Goal: Information Seeking & Learning: Check status

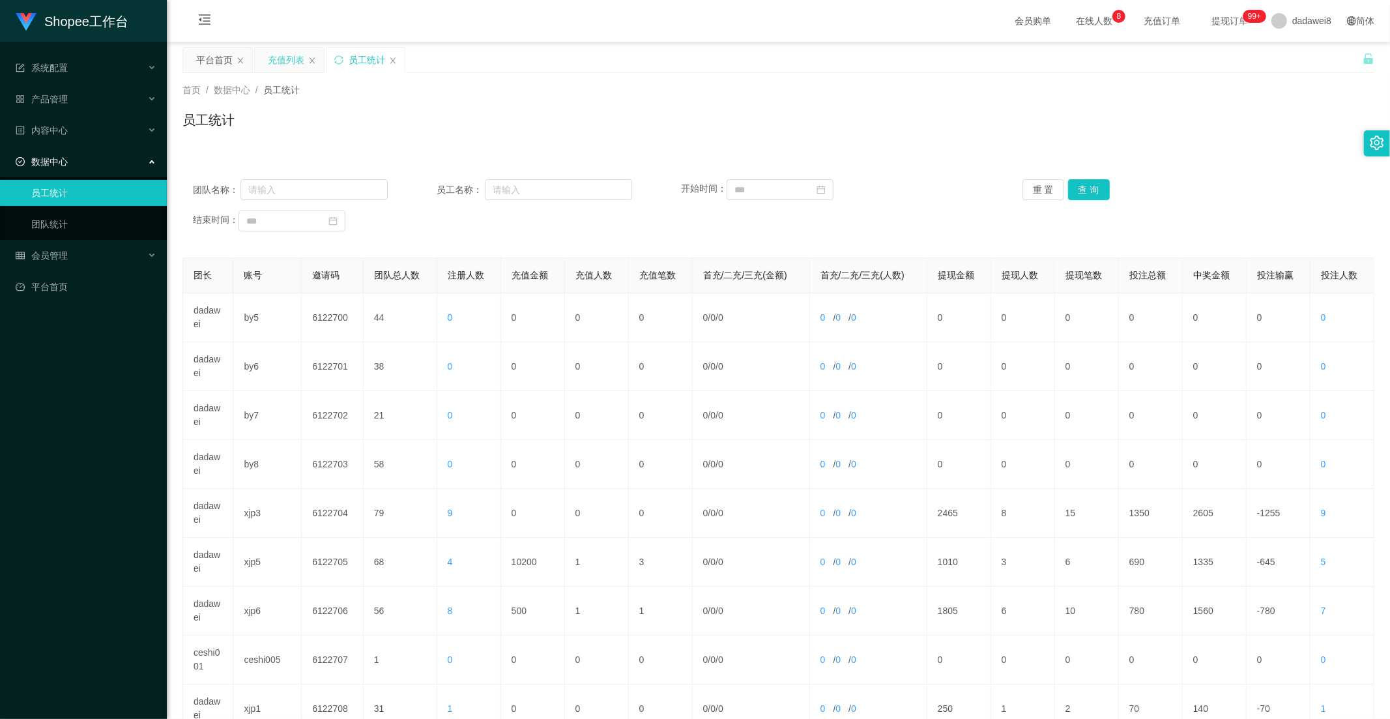
click at [297, 59] on div "充值列表" at bounding box center [286, 60] width 37 height 25
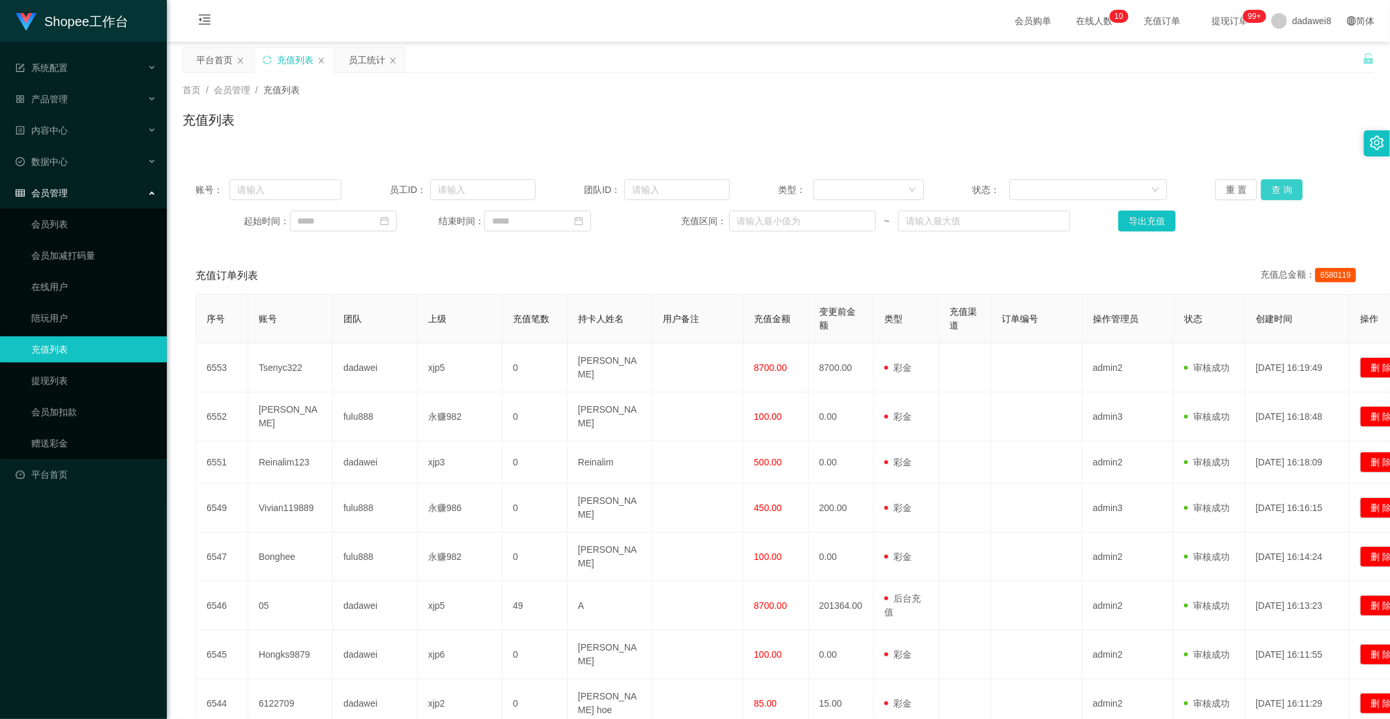
click at [1276, 190] on button "查 询" at bounding box center [1282, 189] width 42 height 21
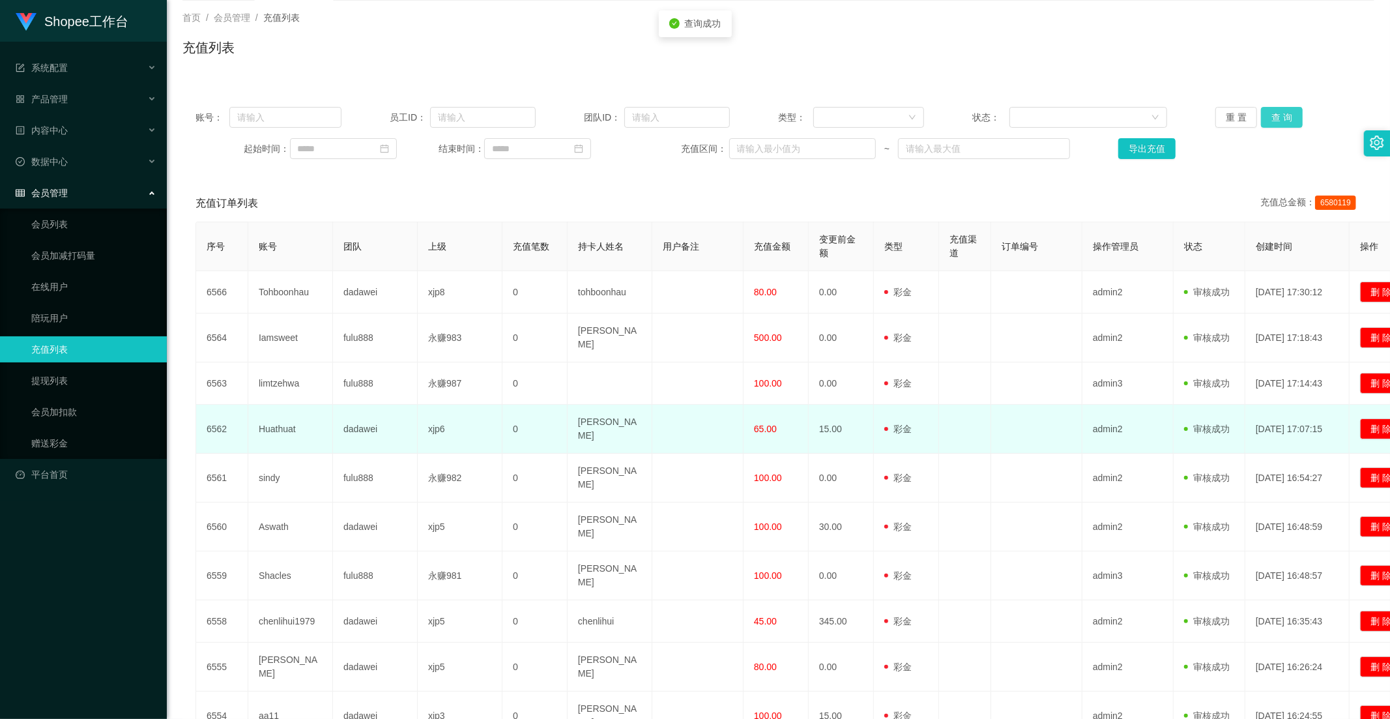
scroll to position [164, 0]
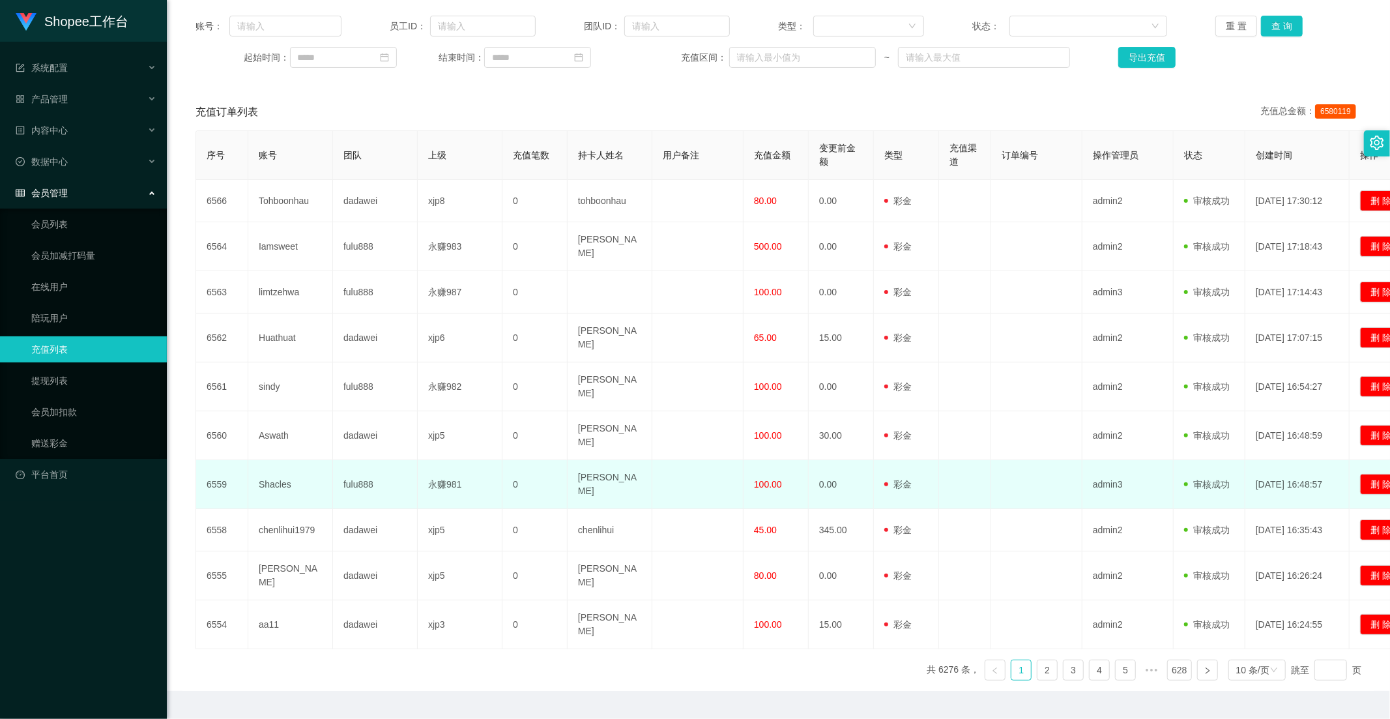
click at [766, 479] on span "100.00" at bounding box center [768, 484] width 28 height 10
click at [771, 479] on td "100.00" at bounding box center [776, 484] width 65 height 49
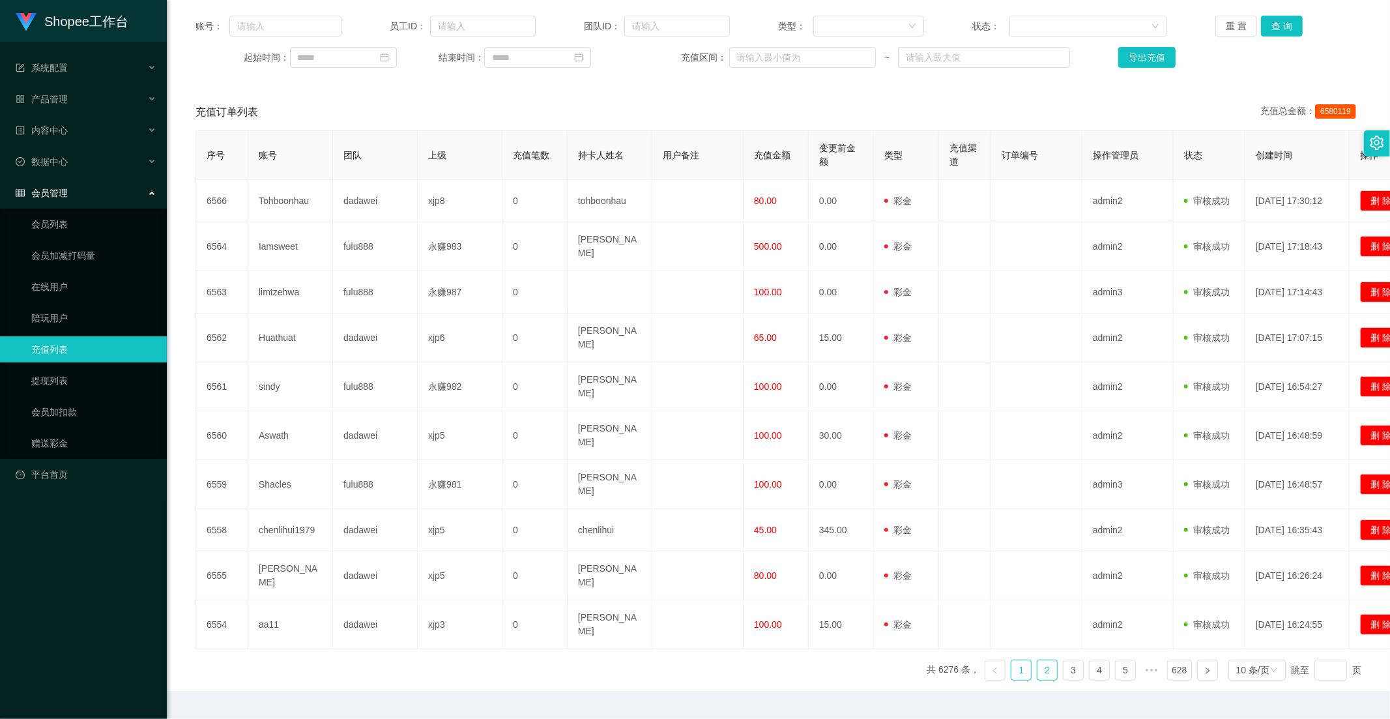
click at [1039, 660] on link "2" at bounding box center [1048, 670] width 20 height 20
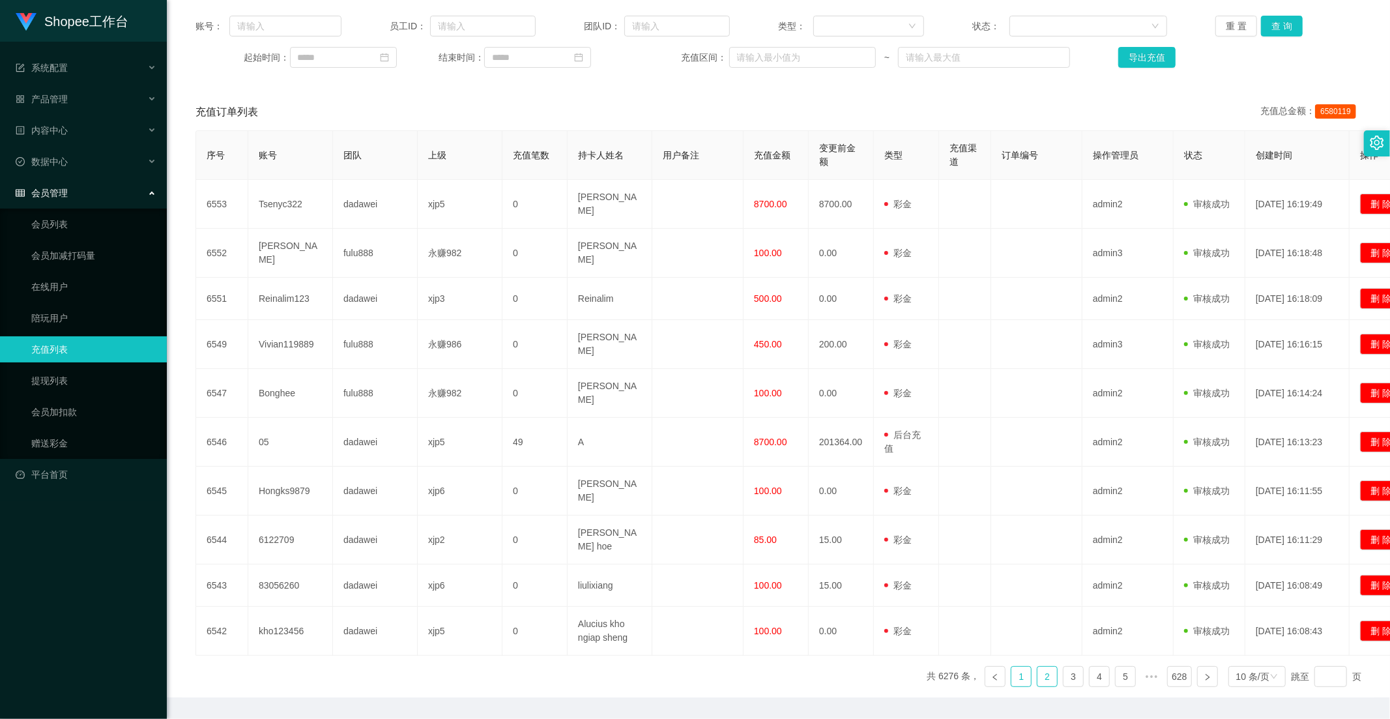
click at [1016, 667] on link "1" at bounding box center [1022, 677] width 20 height 20
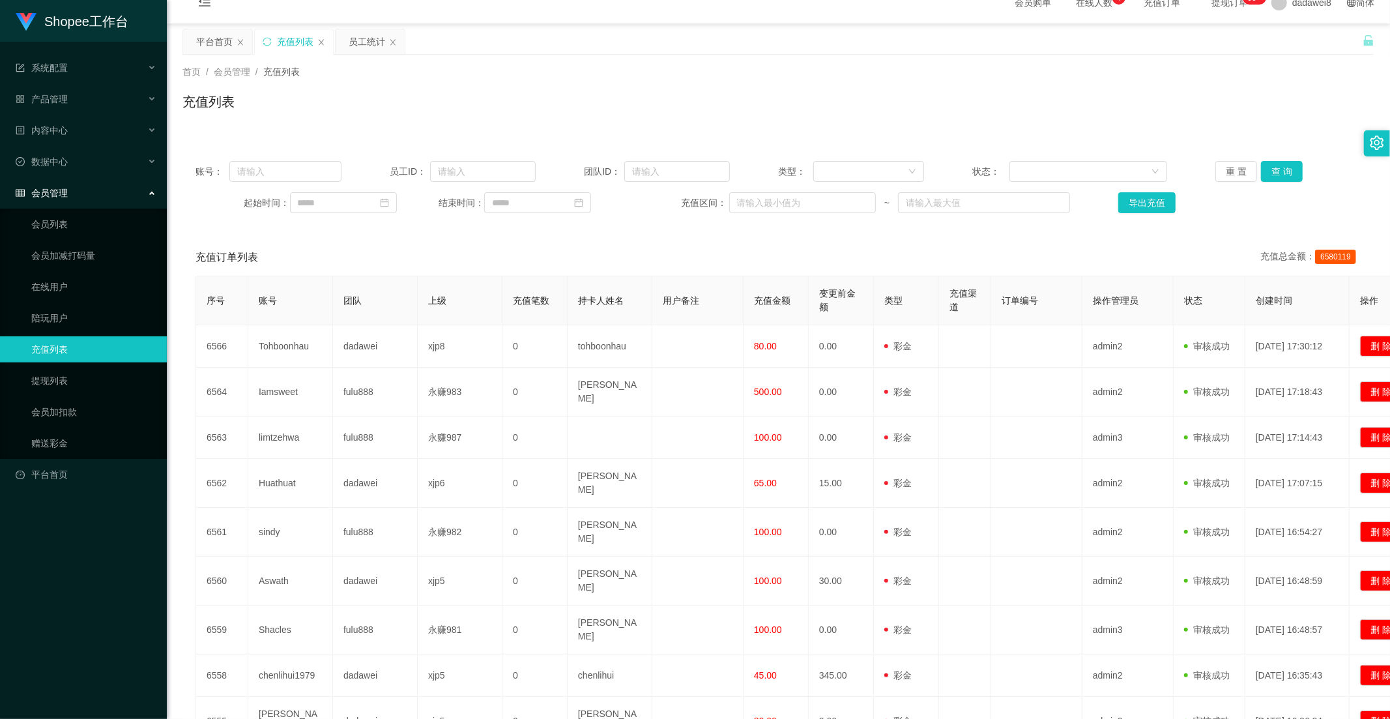
scroll to position [0, 0]
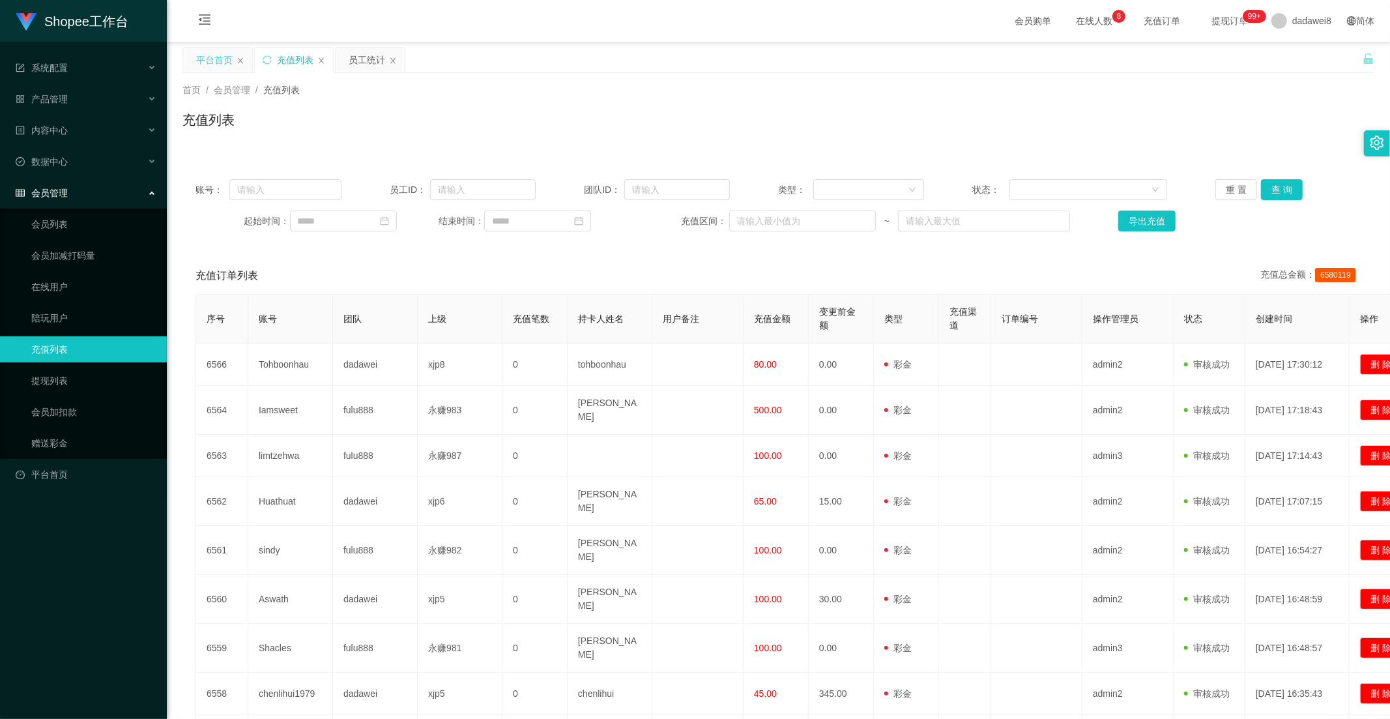
click at [201, 57] on div "平台首页" at bounding box center [214, 60] width 37 height 25
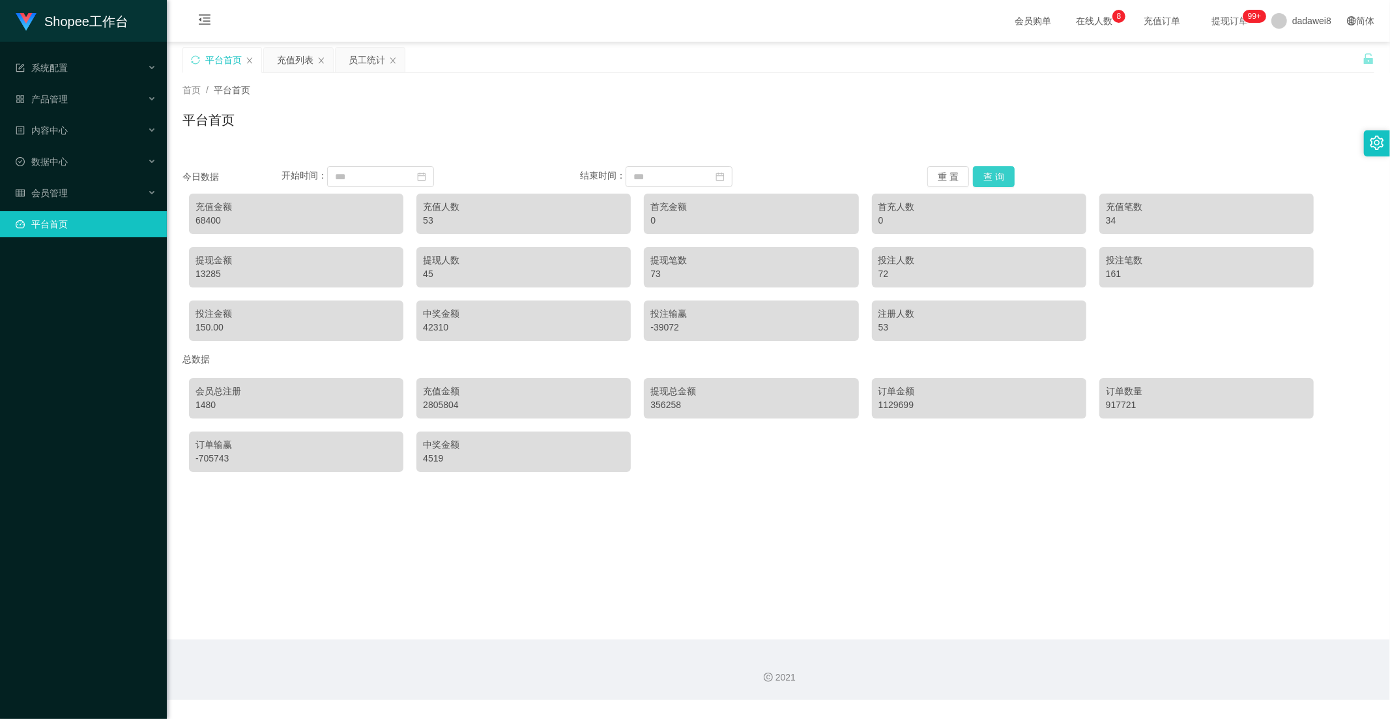
click at [980, 181] on button "查 询" at bounding box center [994, 176] width 42 height 21
click at [351, 62] on div "员工统计" at bounding box center [367, 60] width 37 height 25
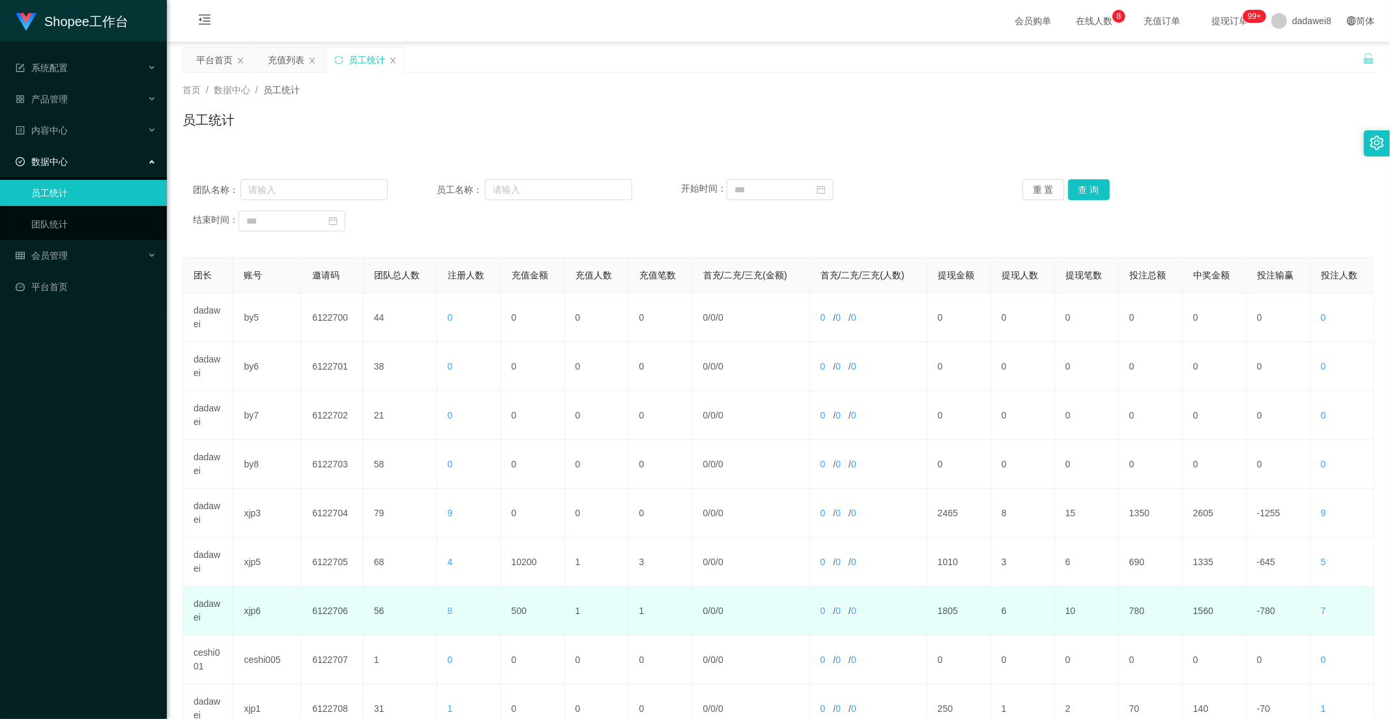
scroll to position [183, 0]
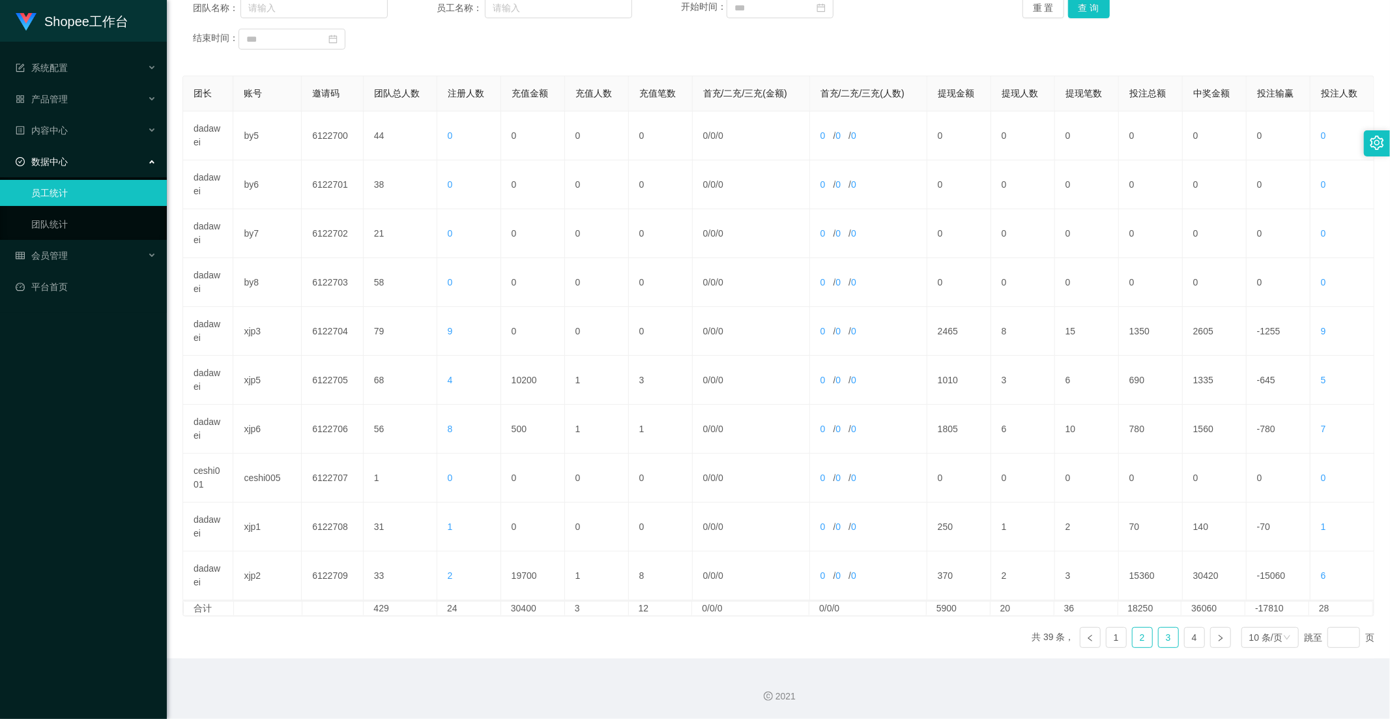
drag, startPoint x: 1130, startPoint y: 637, endPoint x: 1116, endPoint y: 634, distance: 13.9
click at [1133, 636] on link "2" at bounding box center [1143, 638] width 20 height 20
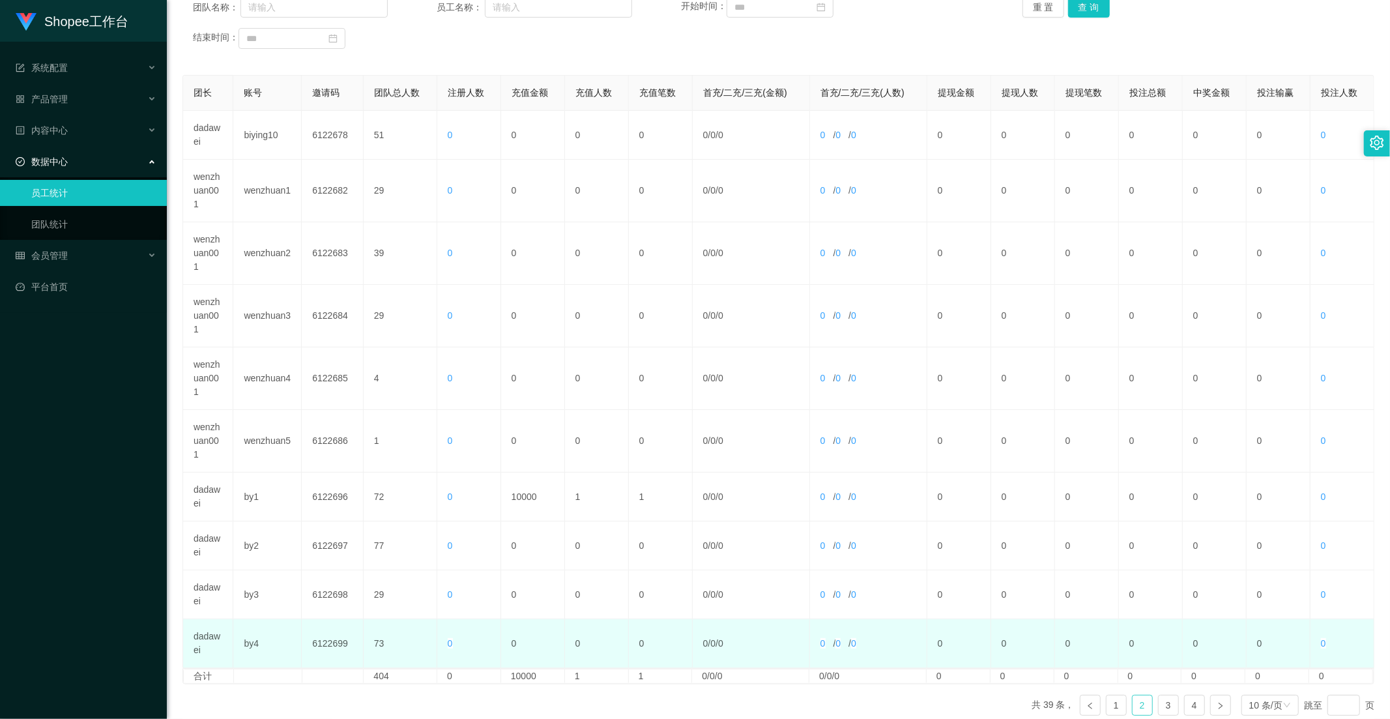
scroll to position [250, 0]
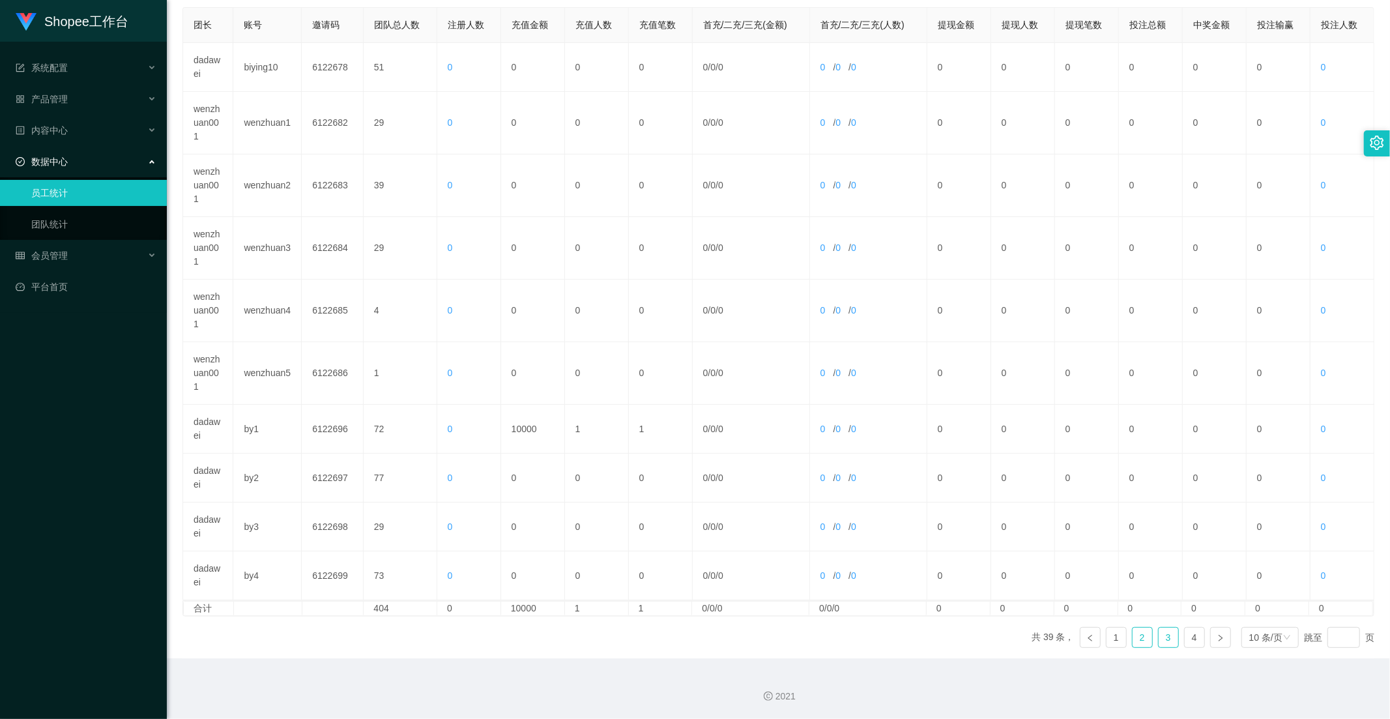
click at [1159, 636] on link "3" at bounding box center [1169, 638] width 20 height 20
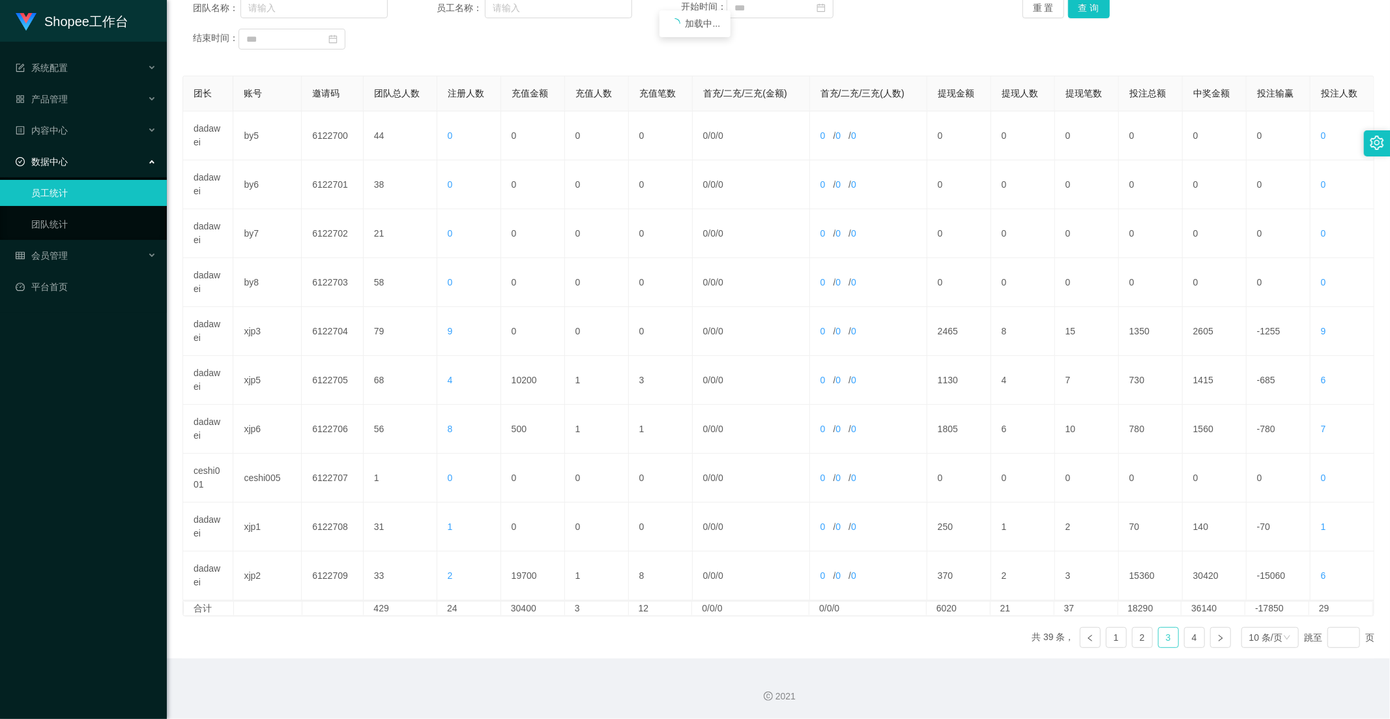
scroll to position [183, 0]
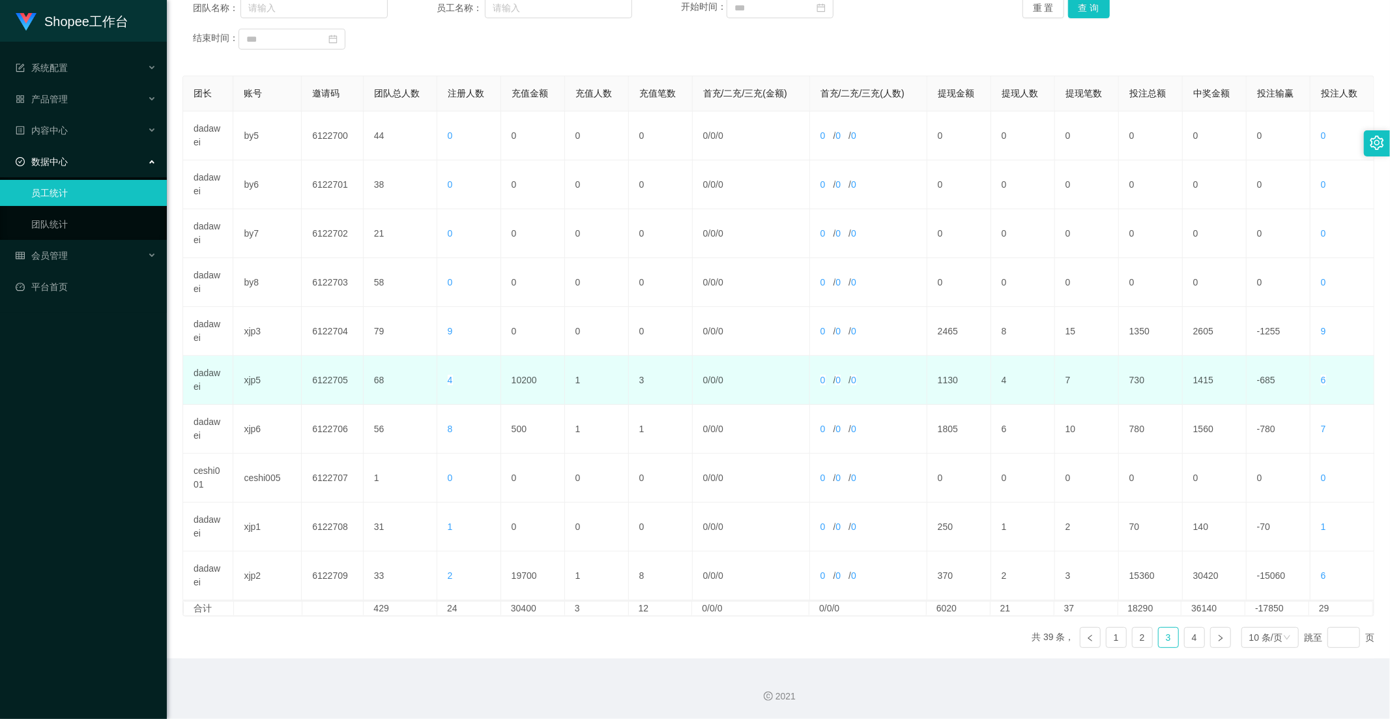
click at [510, 382] on td "10200" at bounding box center [533, 380] width 64 height 49
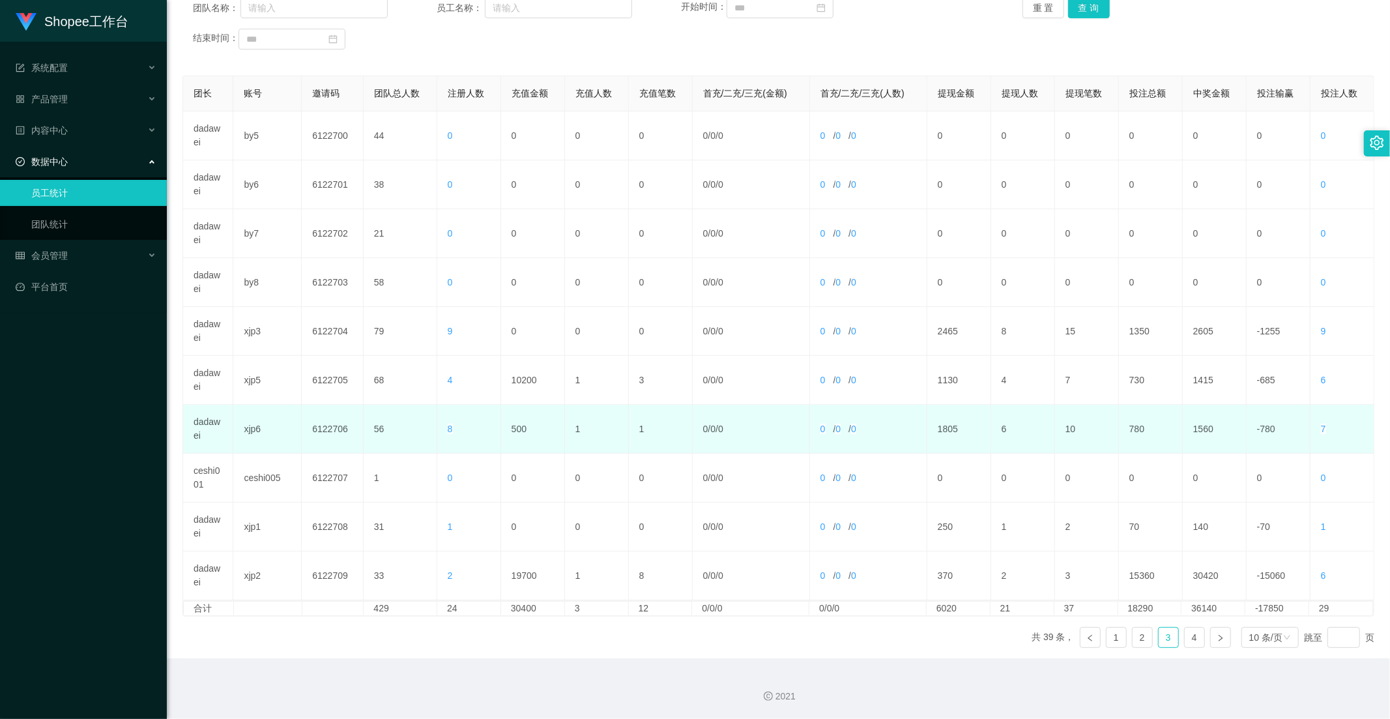
click at [516, 412] on td "500" at bounding box center [533, 429] width 64 height 49
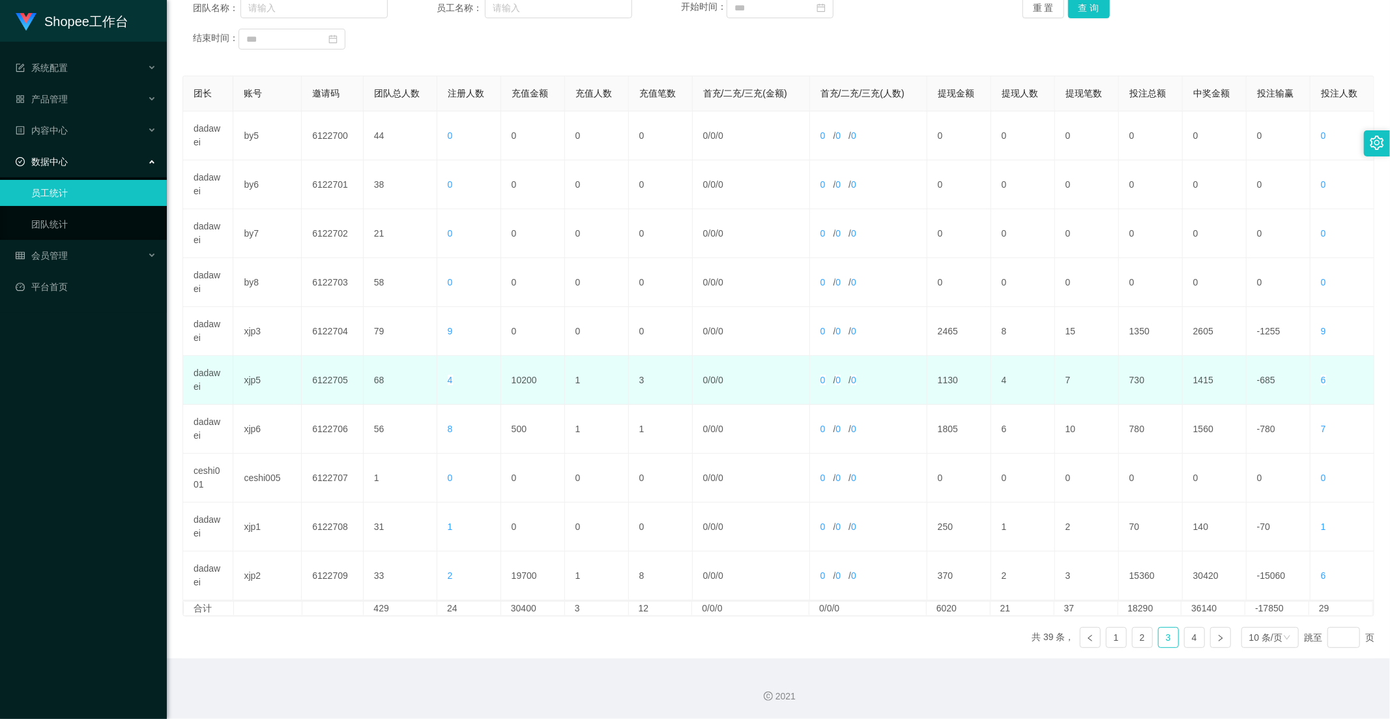
click at [523, 382] on td "10200" at bounding box center [533, 380] width 64 height 49
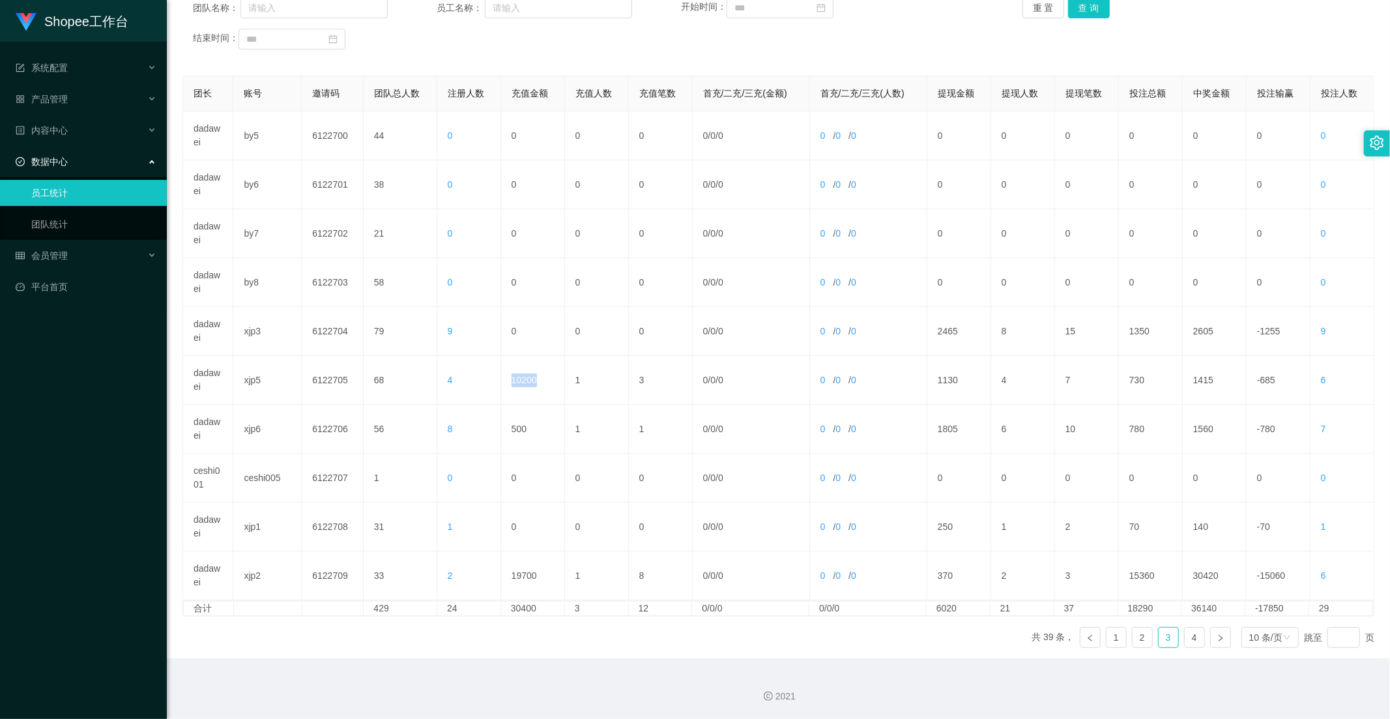
copy td "10200"
click at [1185, 636] on link "4" at bounding box center [1195, 638] width 20 height 20
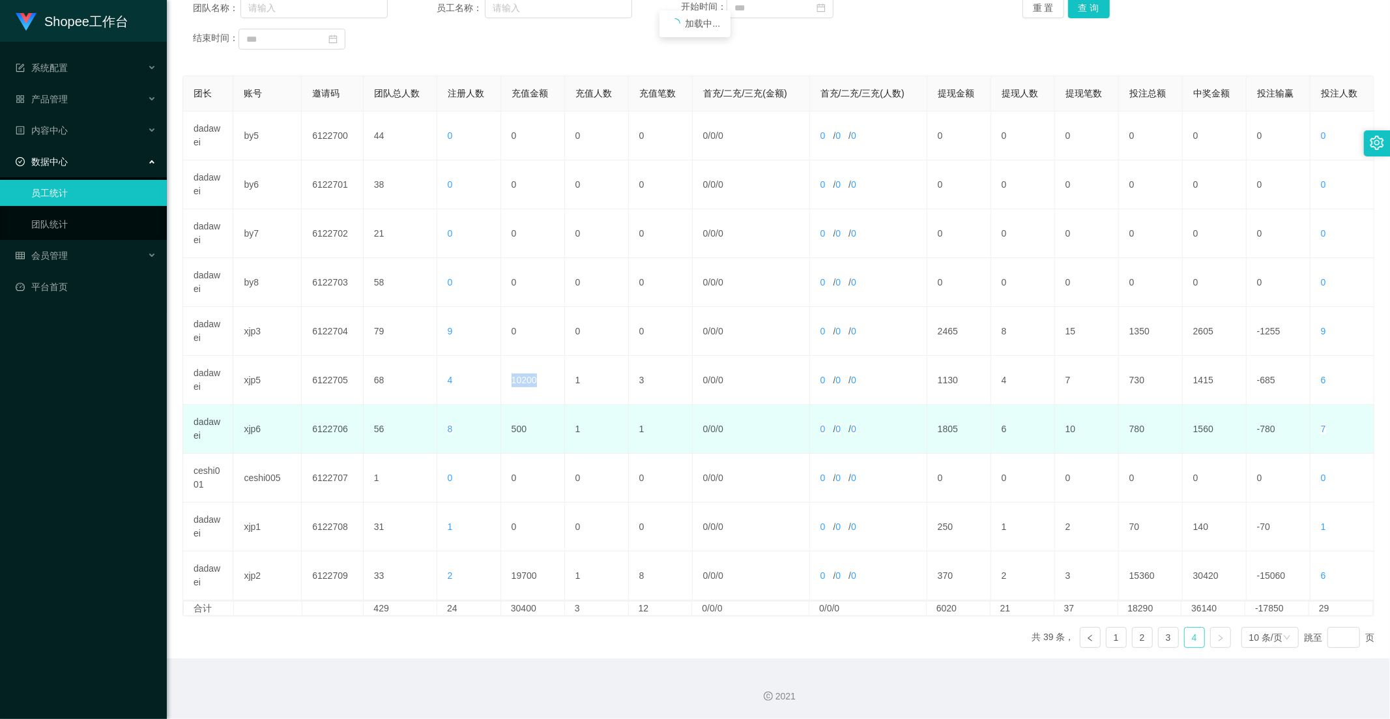
scroll to position [133, 0]
